Goal: Task Accomplishment & Management: Manage account settings

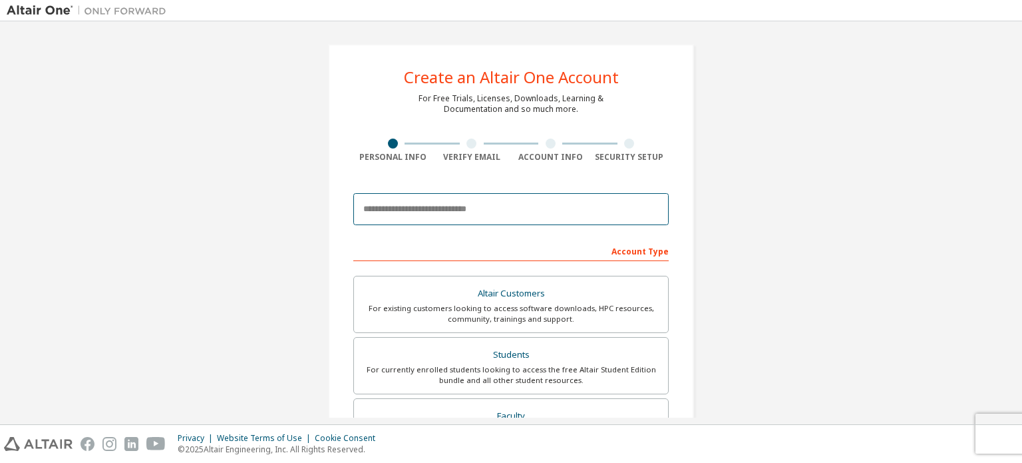
click at [460, 214] on input "email" at bounding box center [511, 209] width 316 height 32
type input "**********"
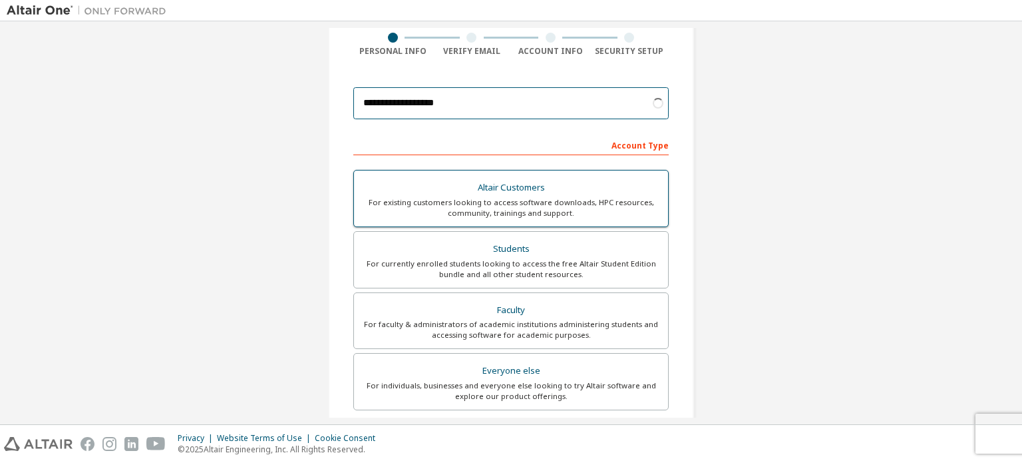
scroll to position [107, 0]
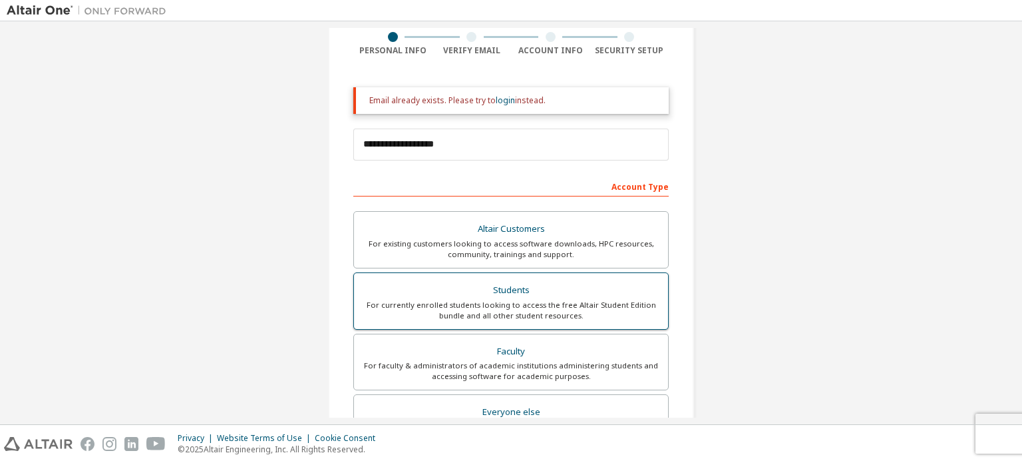
click at [490, 308] on div "For currently enrolled students looking to access the free Altair Student Editi…" at bounding box center [511, 310] width 298 height 21
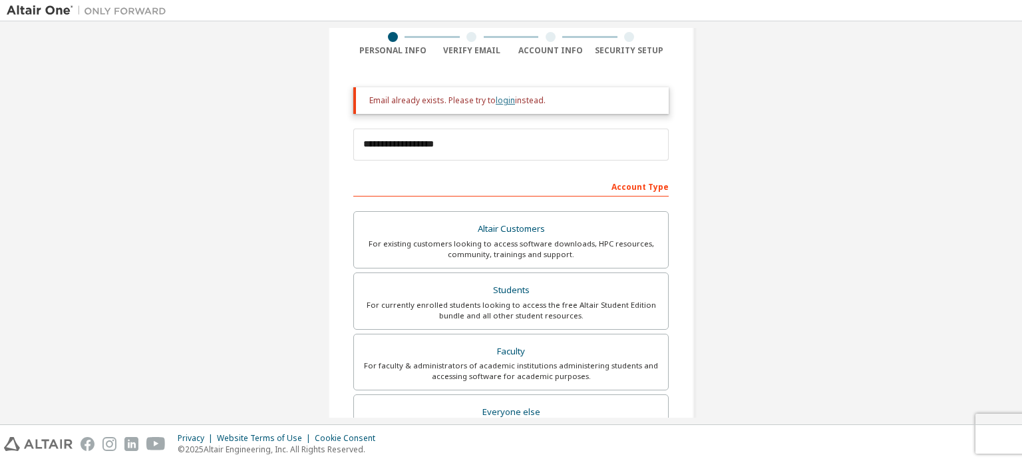
click at [503, 103] on link "login" at bounding box center [505, 100] width 19 height 11
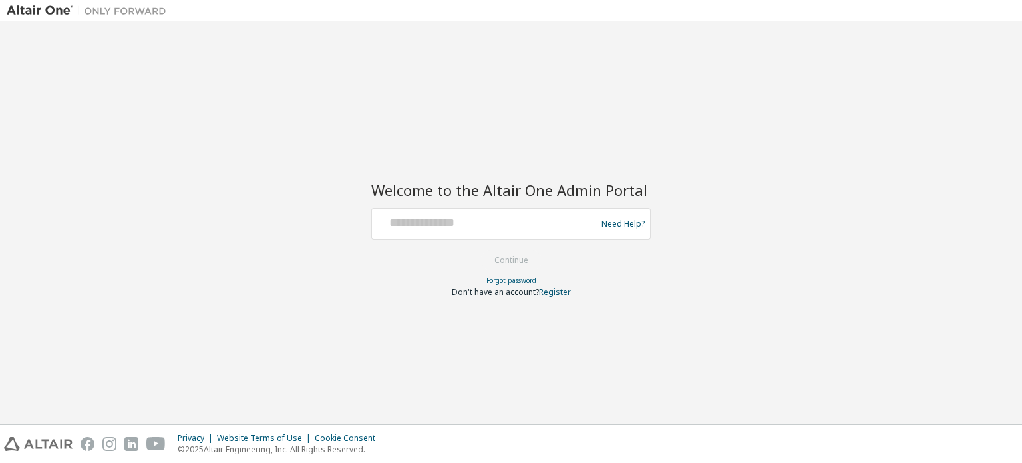
drag, startPoint x: 423, startPoint y: 204, endPoint x: 424, endPoint y: 225, distance: 20.6
click at [424, 225] on div "Welcome to the Altair One Admin Portal Need Help? Please make sure that you pro…" at bounding box center [511, 231] width 280 height 132
click at [424, 225] on input "text" at bounding box center [486, 220] width 218 height 19
type input "**********"
click at [518, 254] on button "Continue" at bounding box center [512, 260] width 62 height 20
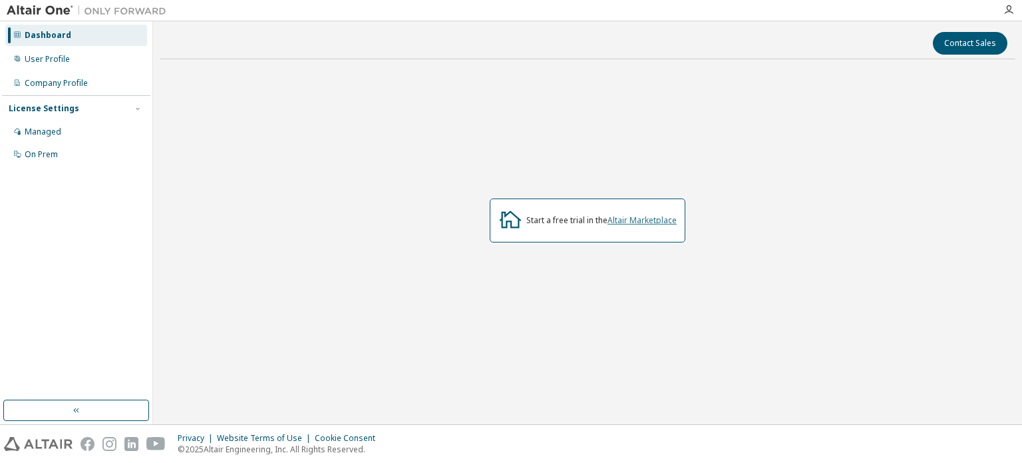
click at [632, 223] on link "Altair Marketplace" at bounding box center [642, 219] width 69 height 11
